Goal: Task Accomplishment & Management: Complete application form

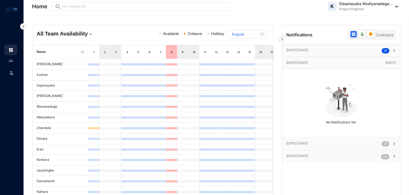
click at [24, 26] on img at bounding box center [23, 26] width 6 height 6
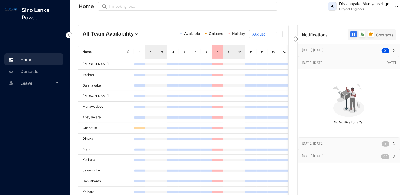
click at [36, 84] on span "Leave" at bounding box center [37, 83] width 34 height 11
click at [36, 97] on link "Leave Requests" at bounding box center [31, 96] width 33 height 5
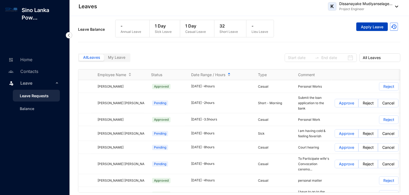
click at [373, 28] on span "Apply Leave" at bounding box center [372, 26] width 22 height 5
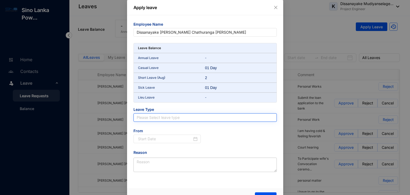
click at [169, 121] on input "search" at bounding box center [205, 118] width 137 height 8
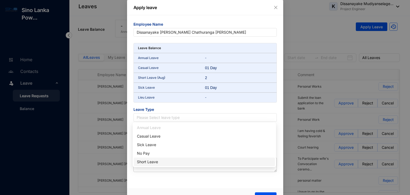
click at [146, 162] on div "Short Leave" at bounding box center [204, 162] width 135 height 6
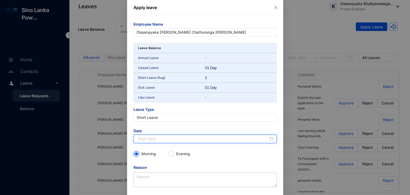
click at [160, 138] on input at bounding box center [203, 139] width 130 height 6
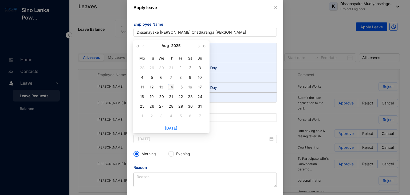
click at [172, 87] on div "14" at bounding box center [171, 87] width 6 height 6
type input "[DATE]"
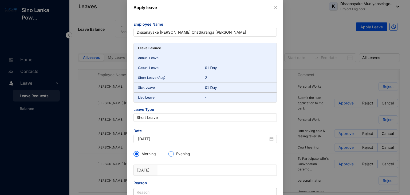
click at [174, 154] on span "Evening" at bounding box center [183, 153] width 18 height 5
click at [174, 154] on input "Evening" at bounding box center [171, 153] width 5 height 5
radio input "true"
radio input "false"
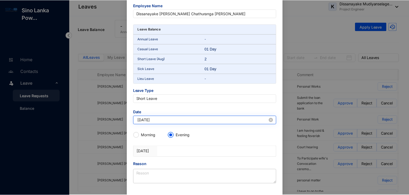
scroll to position [43, 0]
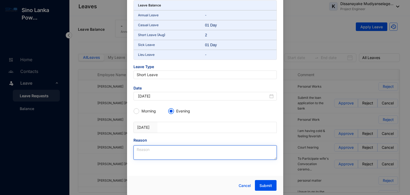
click at [163, 150] on textarea "Reason" at bounding box center [205, 152] width 143 height 14
type textarea "Personal"
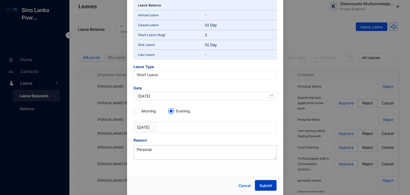
click at [261, 186] on span "Submit" at bounding box center [266, 185] width 13 height 5
